Goal: Task Accomplishment & Management: Manage account settings

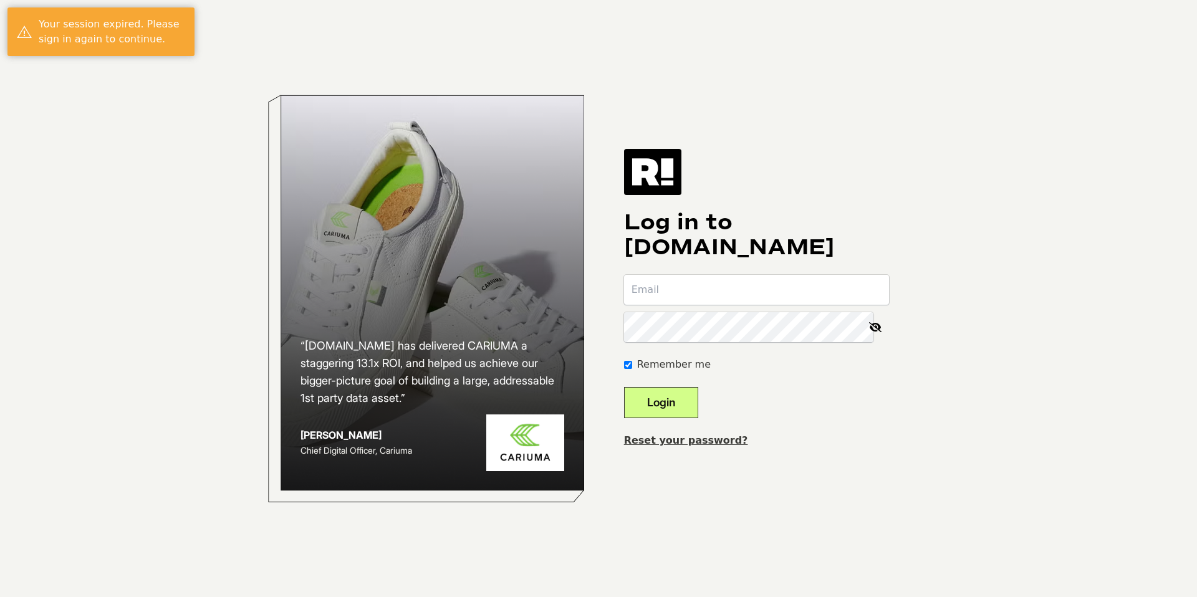
type input "[PERSON_NAME][EMAIL_ADDRESS][DOMAIN_NAME]"
click at [658, 398] on button "Login" at bounding box center [661, 402] width 74 height 31
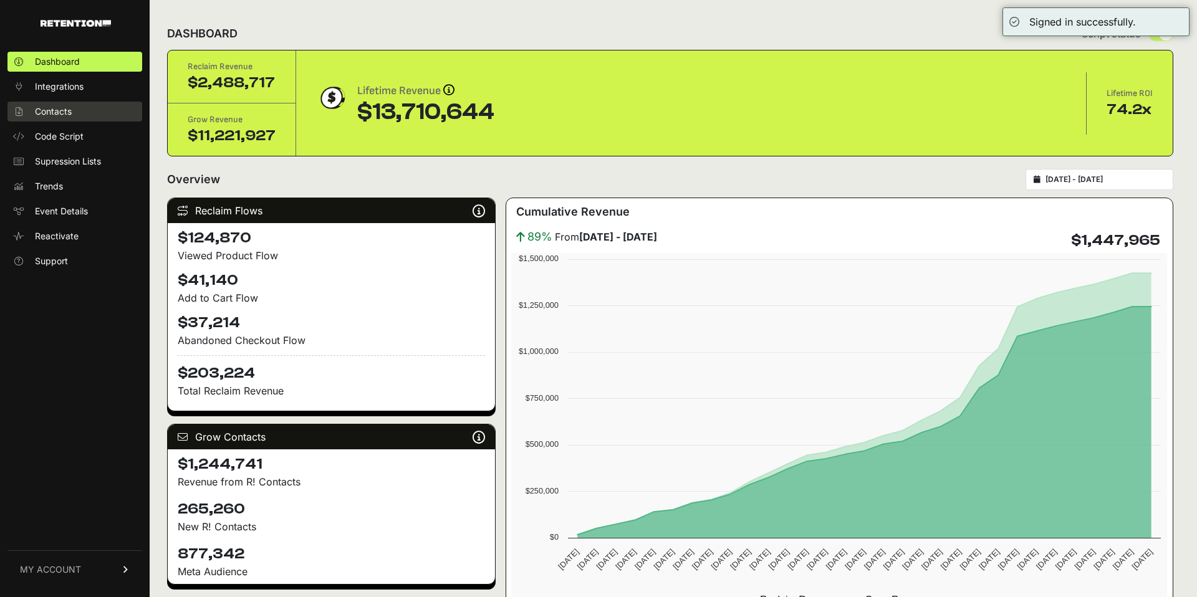
click at [70, 113] on span "Contacts" at bounding box center [53, 111] width 37 height 12
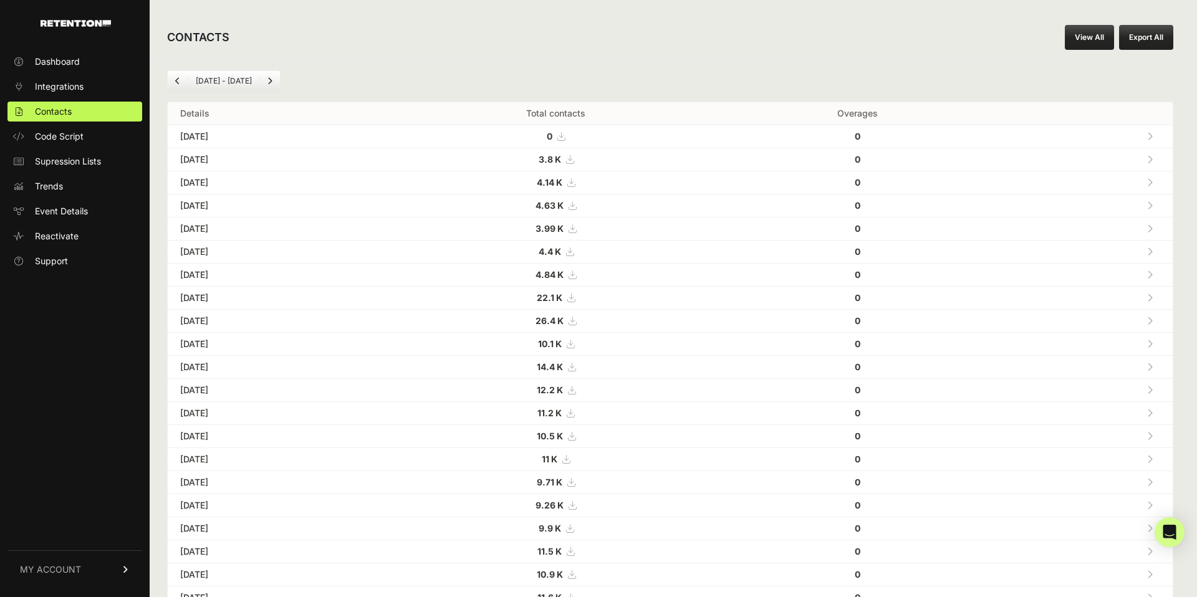
click at [42, 594] on div "Dashboard Integrations Contacts Code Script Supression Lists Trends Event Detai…" at bounding box center [75, 317] width 150 height 557
click at [46, 582] on link "MY ACCOUNT" at bounding box center [74, 570] width 135 height 38
click at [79, 550] on span "Subscription" at bounding box center [60, 553] width 51 height 12
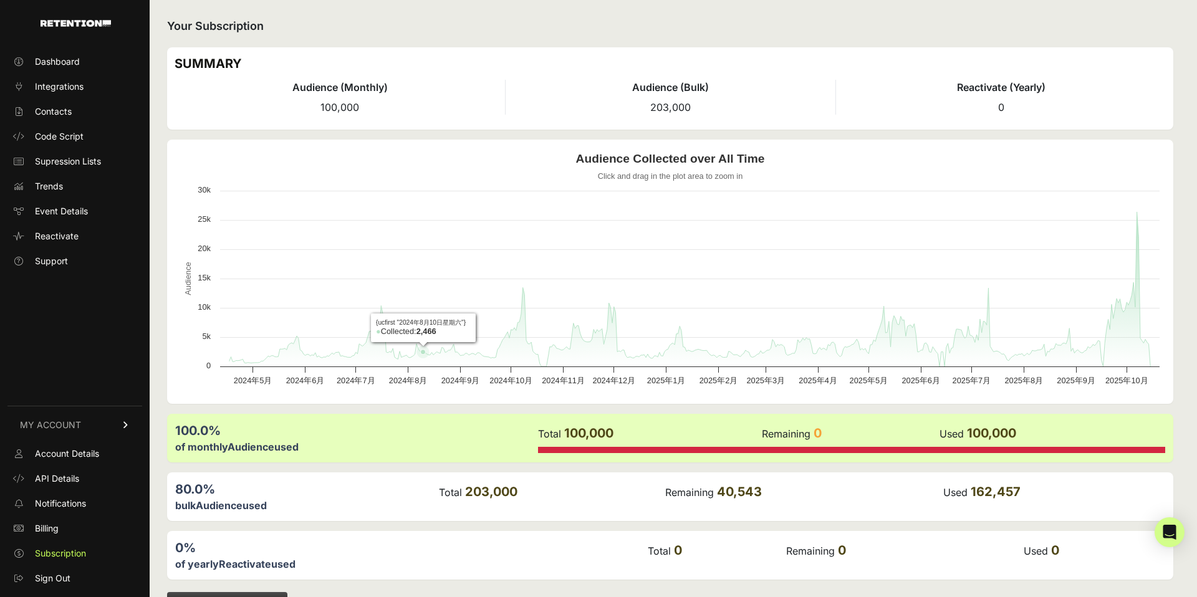
scroll to position [11, 0]
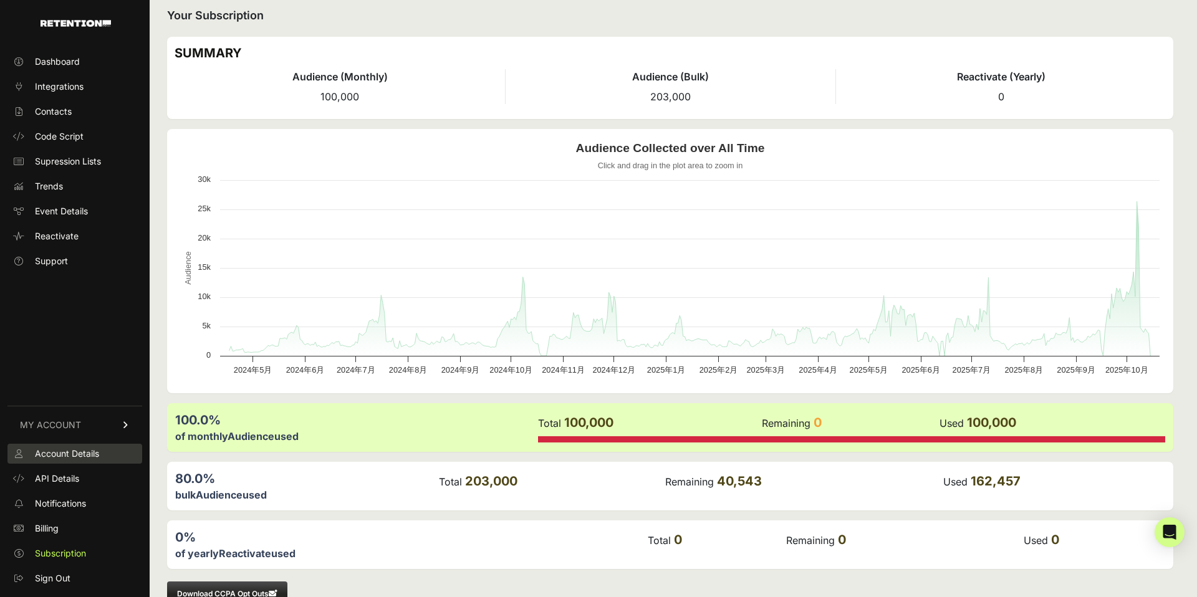
click at [75, 453] on span "Account Details" at bounding box center [67, 454] width 64 height 12
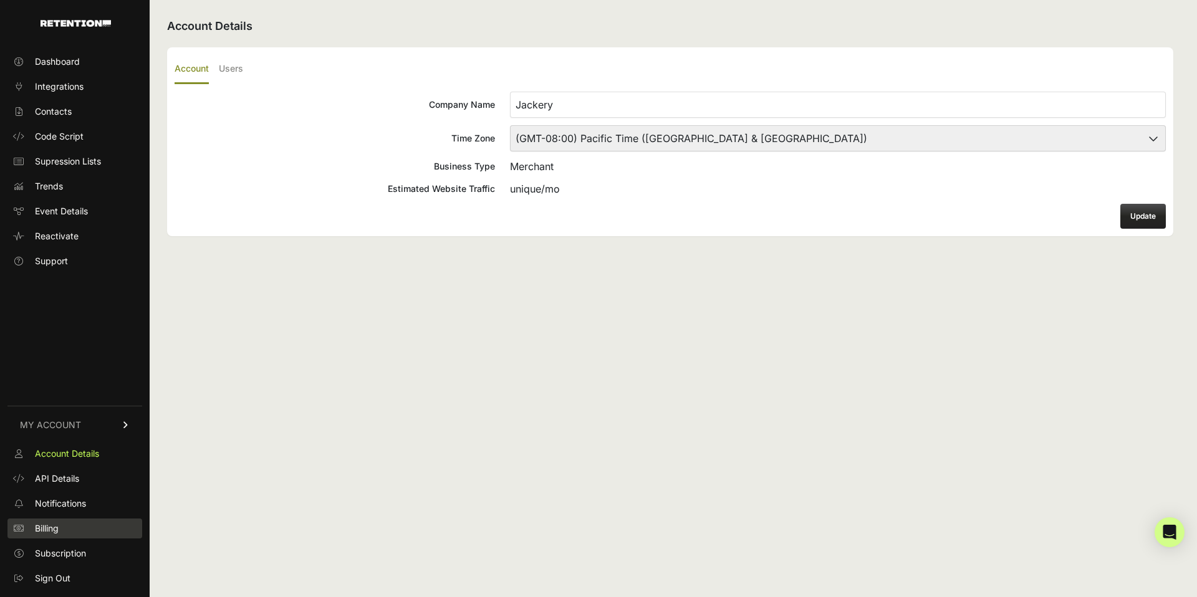
click at [59, 529] on span "Billing" at bounding box center [47, 528] width 24 height 12
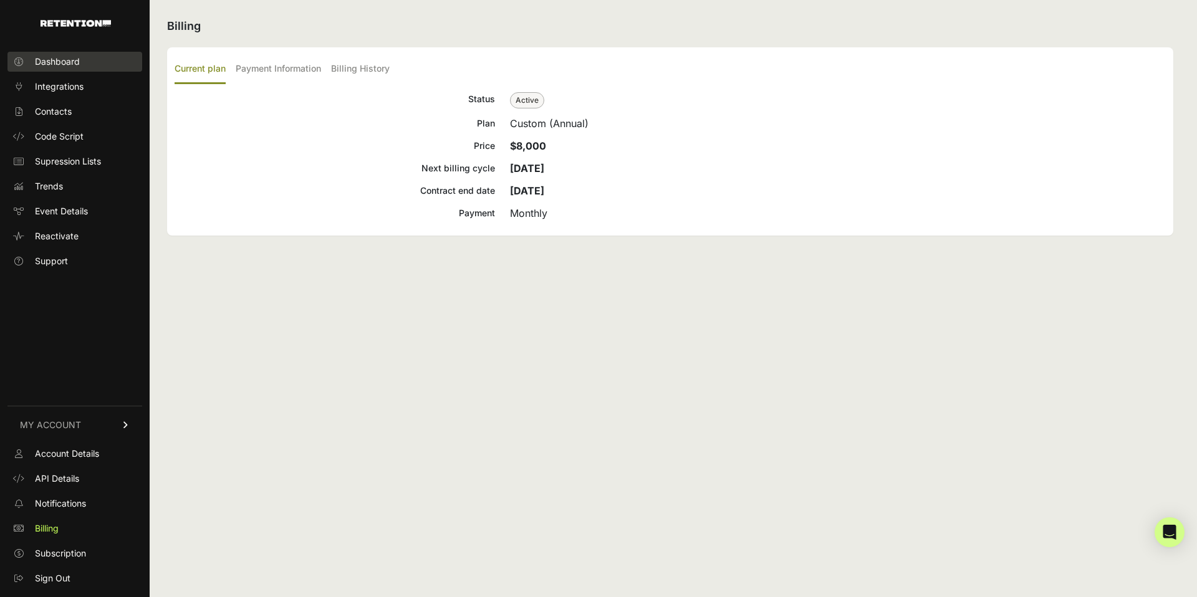
click at [89, 61] on link "Dashboard" at bounding box center [74, 62] width 135 height 20
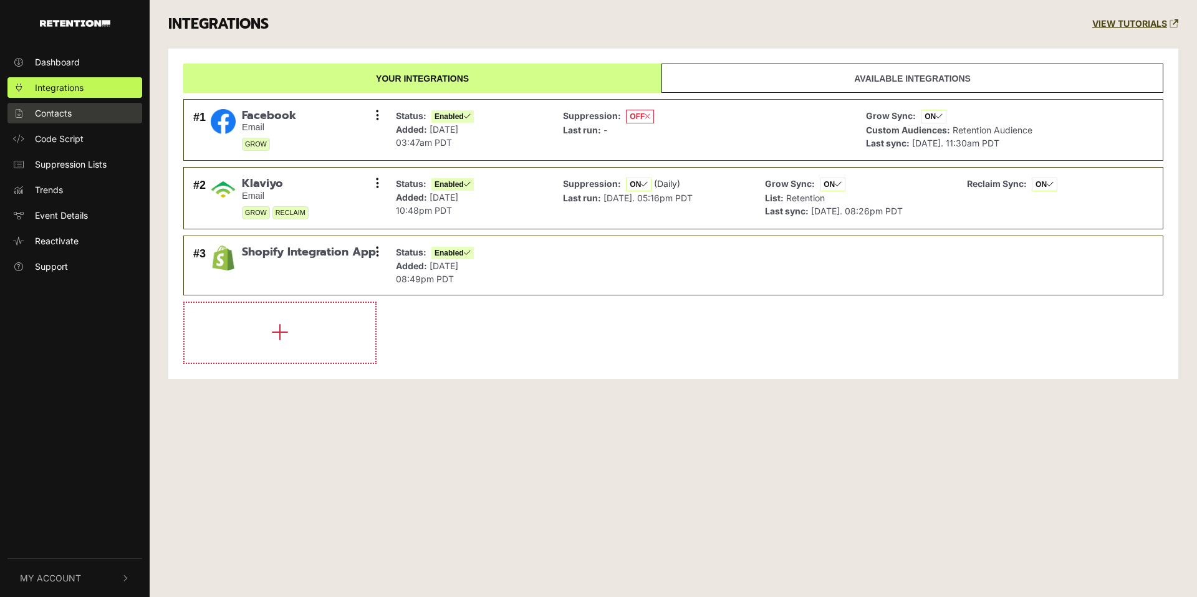
click at [77, 110] on link "Contacts" at bounding box center [74, 113] width 135 height 21
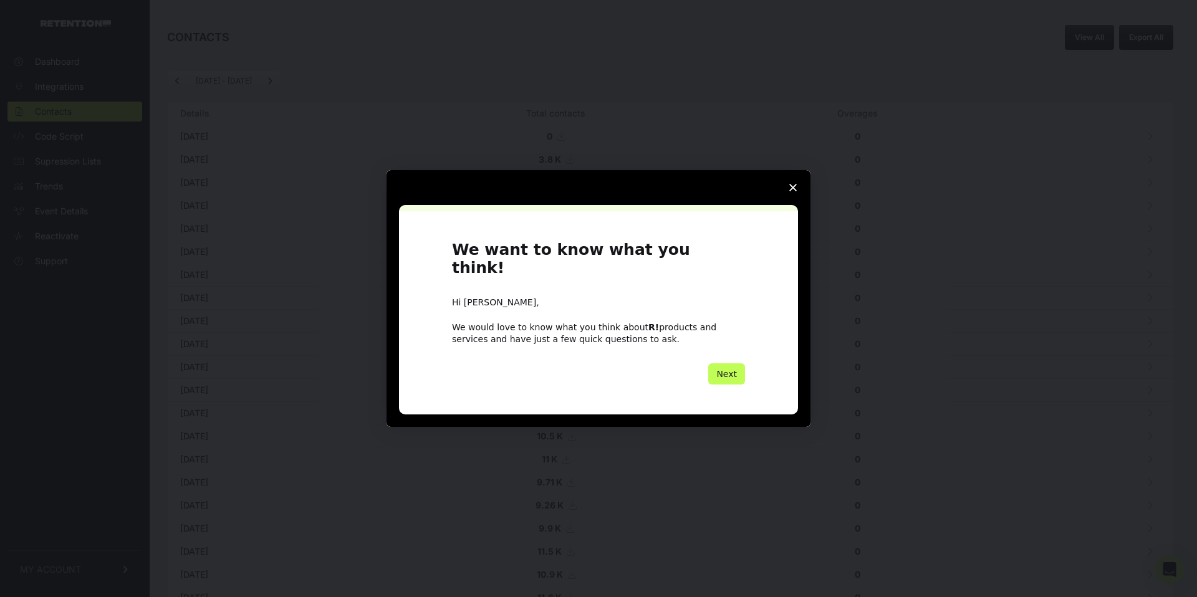
click at [728, 368] on button "Next" at bounding box center [726, 373] width 37 height 21
click at [802, 195] on span "Close survey" at bounding box center [793, 187] width 35 height 35
